Goal: Transaction & Acquisition: Purchase product/service

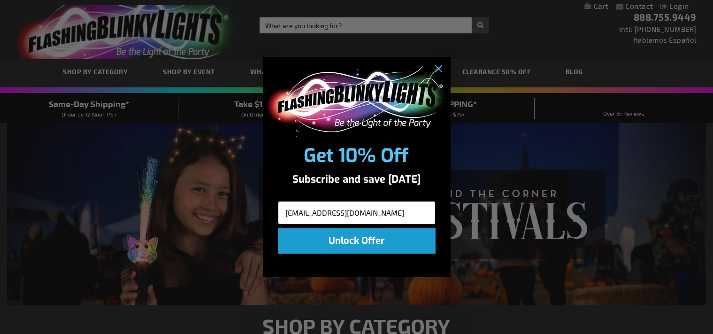
click at [435, 223] on input "janamksp@yahoo.com" at bounding box center [357, 212] width 158 height 23
type input "janamksp@yahoo.com"
click at [440, 68] on circle "Close dialog" at bounding box center [437, 68] width 15 height 15
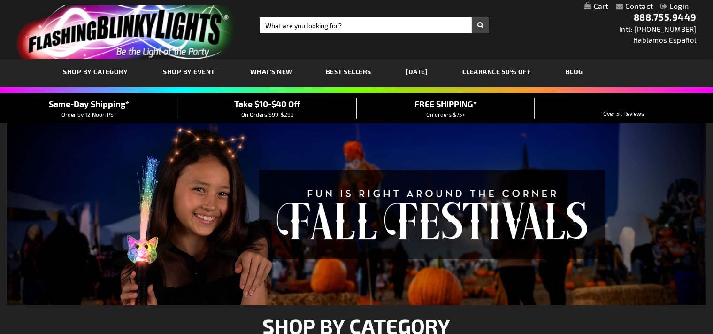
click at [680, 5] on link "Login" at bounding box center [674, 5] width 29 height 9
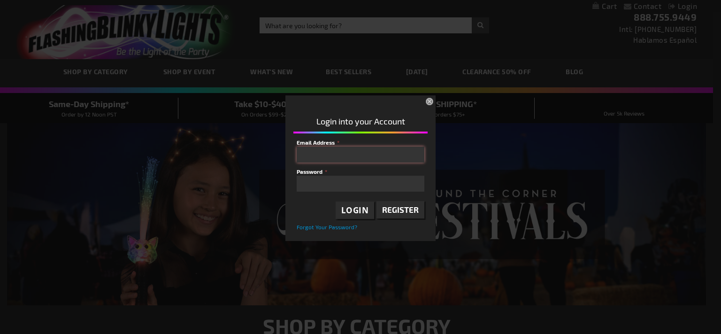
click at [333, 154] on input "Email Address" at bounding box center [361, 154] width 128 height 16
click at [361, 212] on span "Login" at bounding box center [355, 210] width 28 height 11
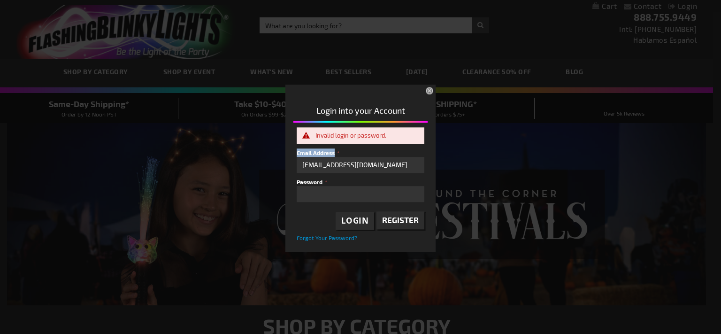
drag, startPoint x: 391, startPoint y: 142, endPoint x: 359, endPoint y: 153, distance: 33.7
click at [359, 153] on div "Invalid login or password. Email Address janamksp@yahoo.com Password Login Regi…" at bounding box center [360, 184] width 134 height 114
drag, startPoint x: 379, startPoint y: 164, endPoint x: 244, endPoint y: 172, distance: 135.4
click at [297, 172] on input "janamksp@yahoo.com" at bounding box center [361, 165] width 128 height 16
type input "b"
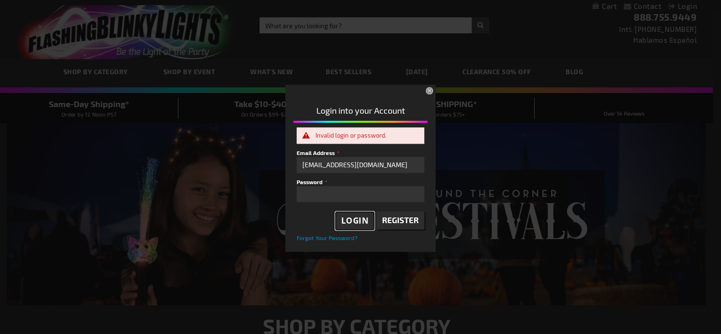
click at [364, 219] on span "Login" at bounding box center [355, 220] width 28 height 11
click at [356, 218] on span "Login" at bounding box center [355, 220] width 28 height 11
drag, startPoint x: 403, startPoint y: 162, endPoint x: 275, endPoint y: 160, distance: 127.2
click at [297, 160] on input "burlesoneventcenter@yahoo.com" at bounding box center [361, 165] width 128 height 16
click at [346, 221] on span "Login" at bounding box center [355, 220] width 28 height 11
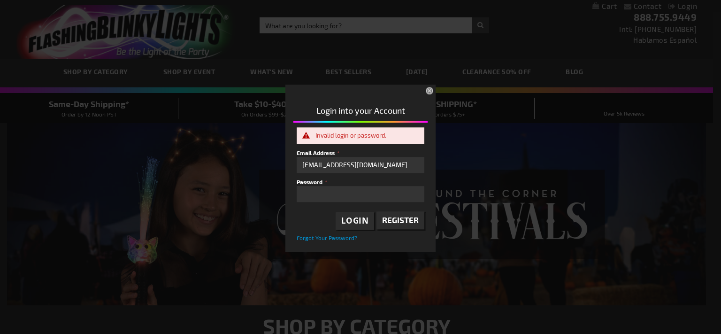
click at [249, 185] on div "Please complete your information below to login. Please complete your informati…" at bounding box center [360, 166] width 713 height 169
click at [245, 172] on div "Please complete your information below to login. Please complete your informati…" at bounding box center [360, 166] width 713 height 169
click at [352, 222] on span "Login" at bounding box center [355, 220] width 28 height 11
click at [359, 221] on span "Login" at bounding box center [355, 220] width 28 height 11
drag, startPoint x: 385, startPoint y: 169, endPoint x: 285, endPoint y: 156, distance: 100.8
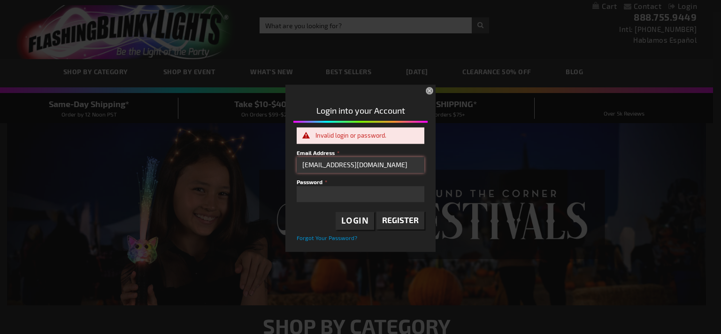
click at [297, 157] on input "[EMAIL_ADDRESS][DOMAIN_NAME]" at bounding box center [361, 165] width 128 height 16
click at [284, 158] on div "Please complete your information below to login. Please complete your informati…" at bounding box center [360, 166] width 713 height 169
click at [369, 167] on input "burlesoneventcenter" at bounding box center [361, 165] width 128 height 16
type input "burlesoneventcenter@yahoo.com"
click at [312, 239] on span "Forgot Your Password?" at bounding box center [327, 237] width 61 height 7
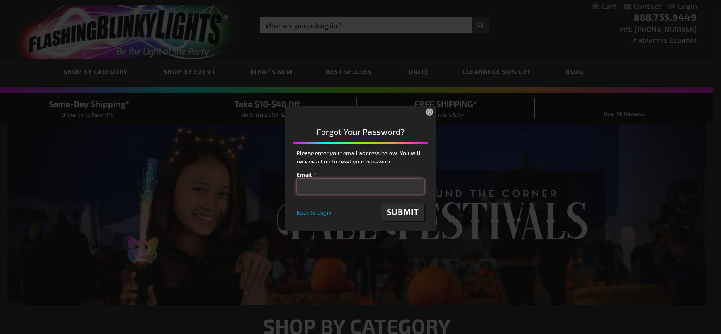
click at [324, 189] on input "email" at bounding box center [361, 186] width 128 height 16
click at [403, 209] on span "Submit" at bounding box center [403, 211] width 32 height 11
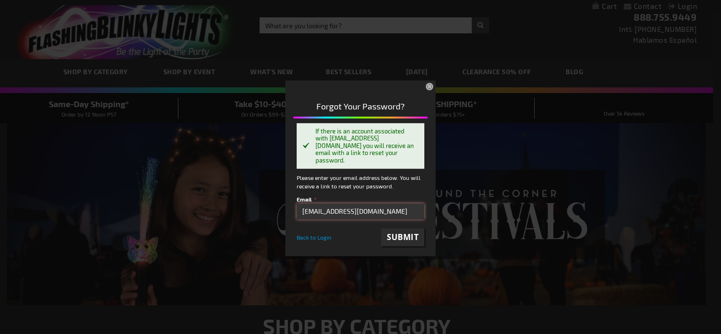
drag, startPoint x: 406, startPoint y: 210, endPoint x: 270, endPoint y: 216, distance: 136.6
click at [297, 216] on input "burlesoneventcenter@yahoo.com" at bounding box center [361, 212] width 128 height 16
click at [270, 216] on div "Please complete your information below to login. Please complete your informati…" at bounding box center [360, 167] width 713 height 178
drag, startPoint x: 406, startPoint y: 213, endPoint x: 287, endPoint y: 213, distance: 118.7
click at [297, 213] on input "burlesoneventcenter@yahoo.com" at bounding box center [361, 212] width 128 height 16
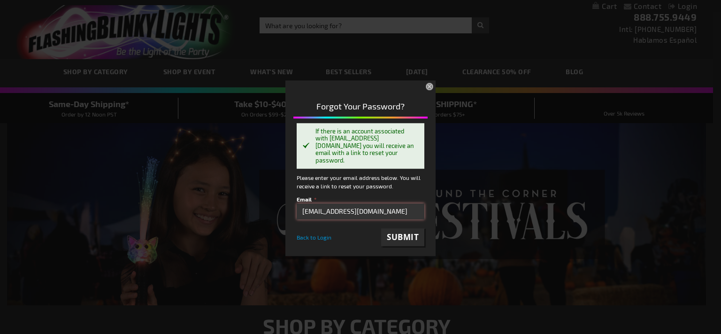
type input "[EMAIL_ADDRESS][DOMAIN_NAME]"
click at [410, 237] on span "Submit" at bounding box center [403, 237] width 32 height 11
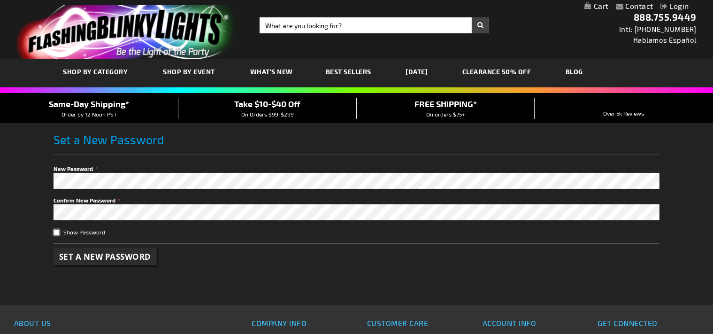
click at [59, 233] on input "Show Password" at bounding box center [56, 232] width 6 height 6
checkbox input "false"
click at [104, 257] on span "Set a New Password" at bounding box center [105, 256] width 92 height 11
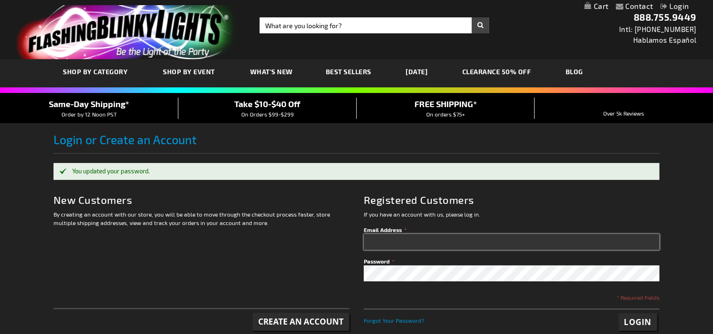
click at [387, 245] on input "Email Address" at bounding box center [512, 242] width 296 height 16
type input "[EMAIL_ADDRESS][DOMAIN_NAME]"
click at [631, 322] on span "Login" at bounding box center [638, 321] width 28 height 11
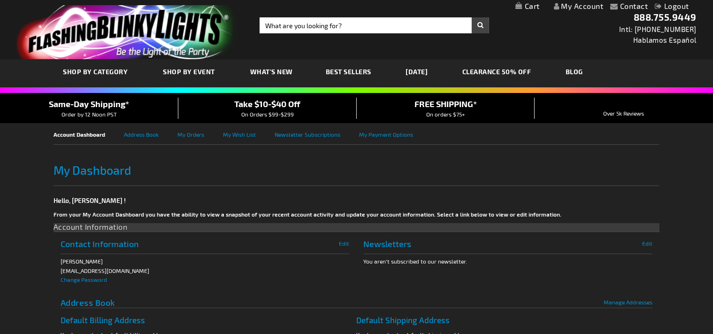
click at [584, 8] on link "My Account" at bounding box center [579, 5] width 50 height 9
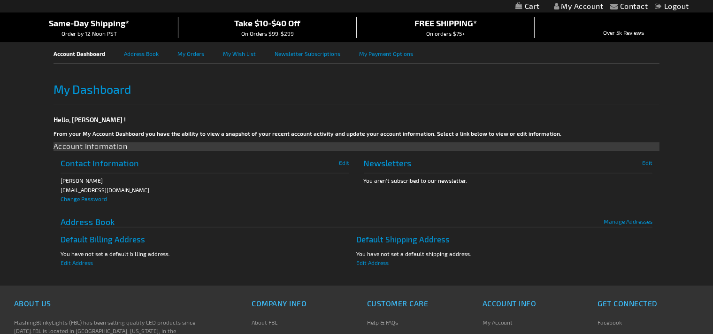
scroll to position [52, 0]
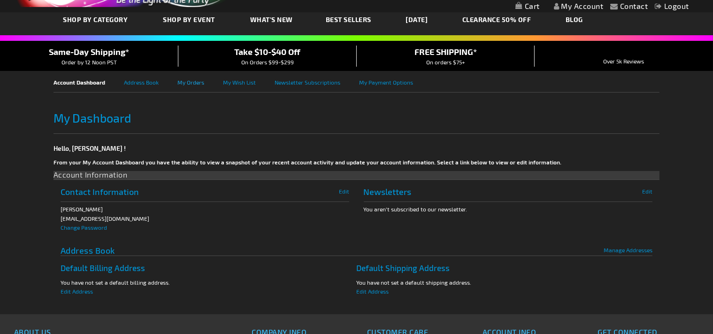
click at [195, 84] on link "My Orders" at bounding box center [200, 81] width 46 height 21
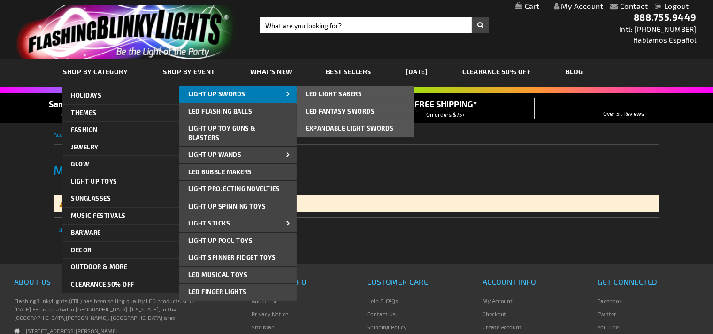
click at [251, 93] on link "Light Up Swords" at bounding box center [237, 94] width 117 height 17
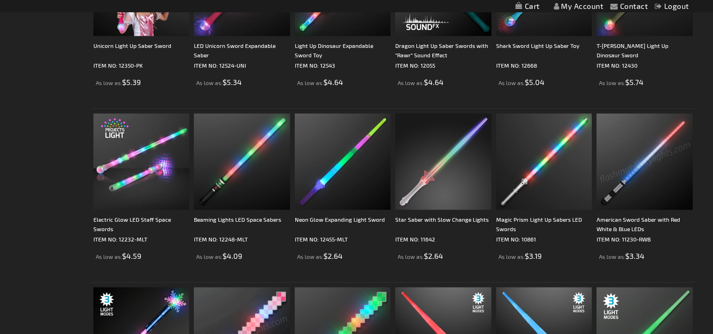
scroll to position [1116, 0]
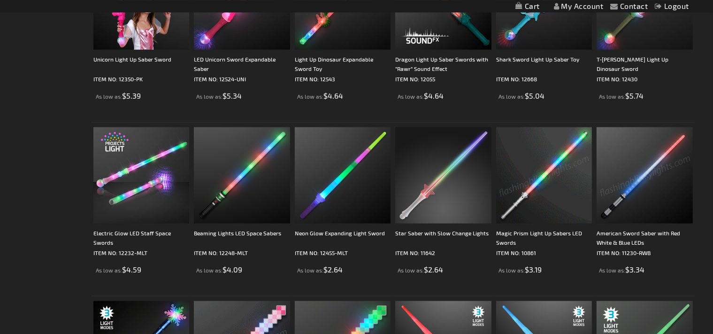
click at [528, 177] on img at bounding box center [544, 175] width 96 height 96
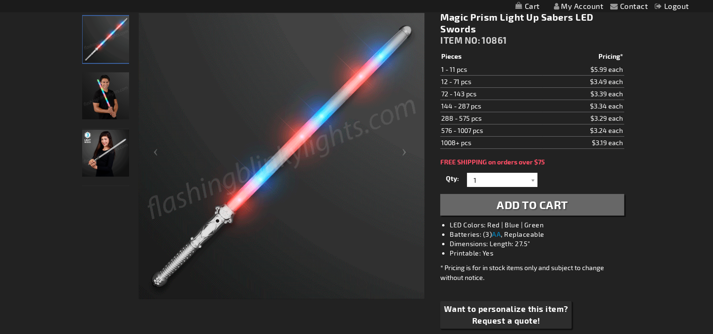
scroll to position [118, 0]
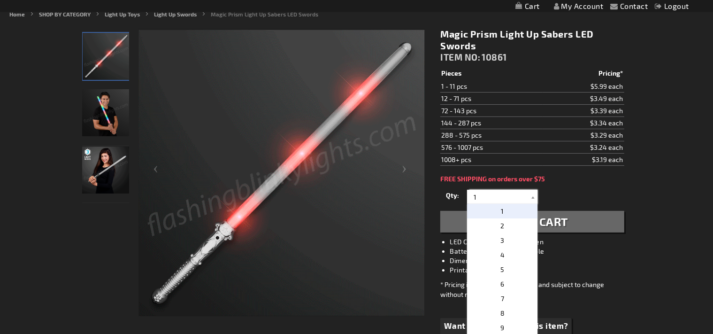
drag, startPoint x: 479, startPoint y: 196, endPoint x: 444, endPoint y: 201, distance: 36.1
click at [469, 201] on input "1" at bounding box center [503, 197] width 68 height 14
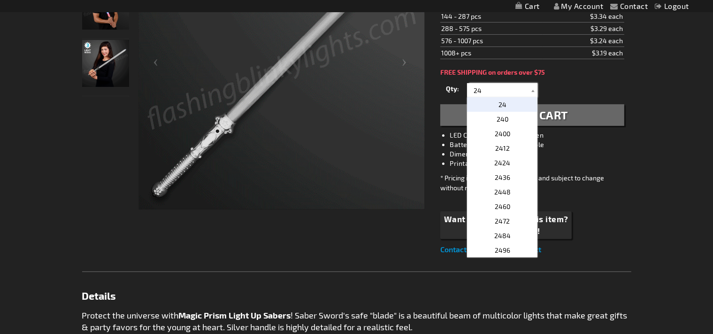
scroll to position [234, 0]
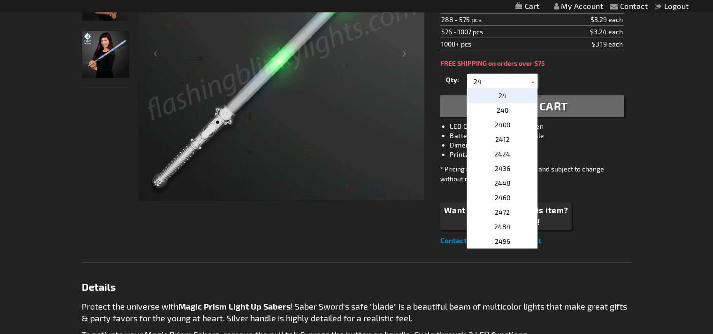
type input "24"
click at [611, 154] on li "Printable: Yes" at bounding box center [540, 154] width 183 height 9
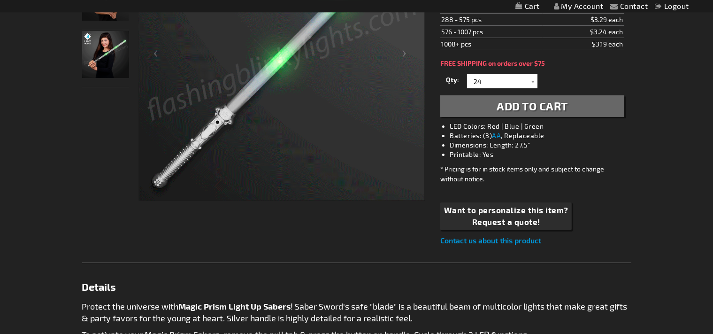
click at [548, 106] on span "Add to Cart" at bounding box center [531, 106] width 71 height 14
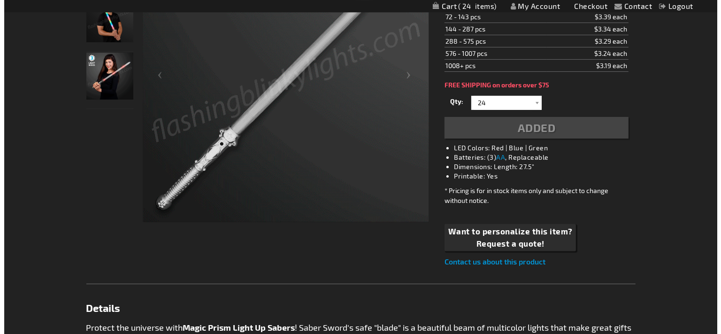
scroll to position [255, 0]
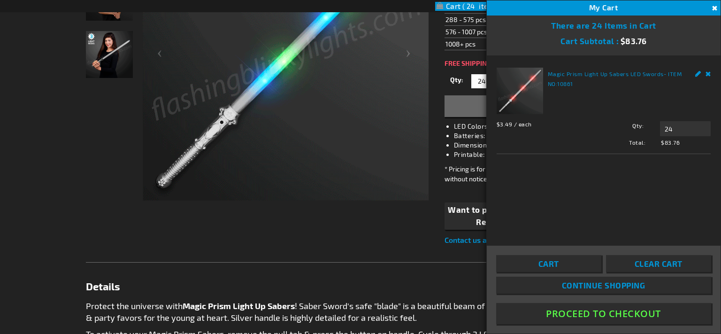
click at [601, 286] on span "Continue Shopping" at bounding box center [604, 284] width 84 height 9
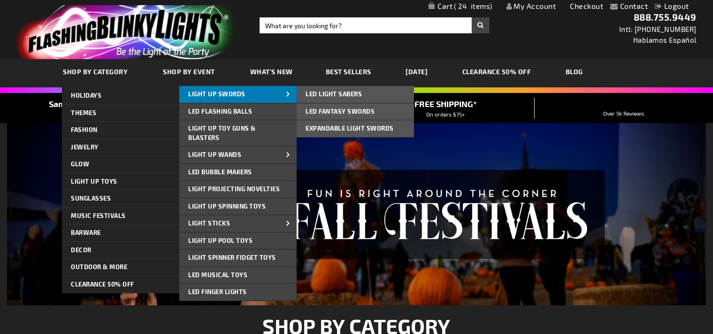
click at [262, 99] on link "Light Up Swords" at bounding box center [237, 94] width 117 height 17
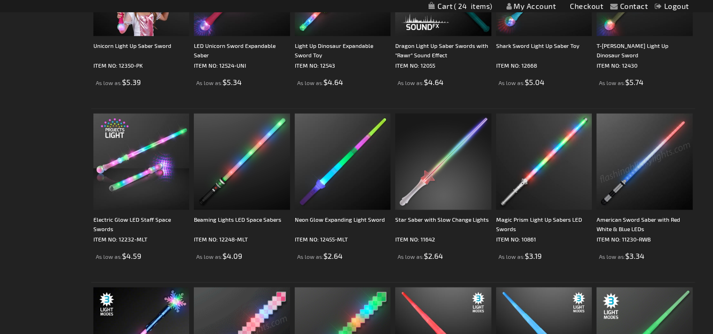
scroll to position [1100, 0]
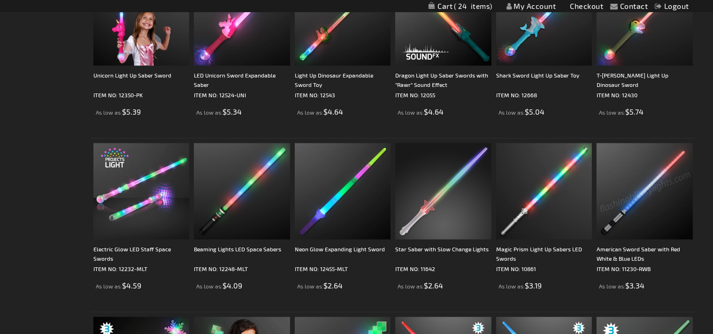
click at [646, 190] on img at bounding box center [644, 191] width 96 height 96
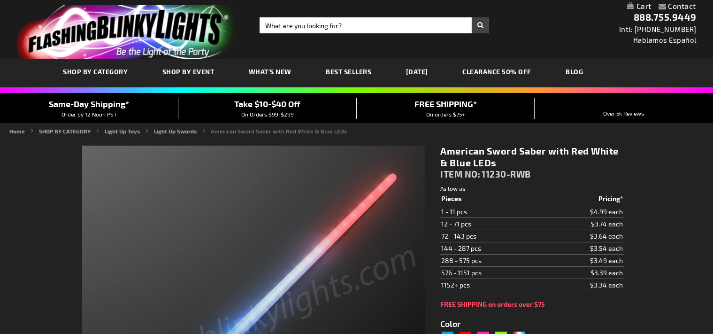
type input "5643"
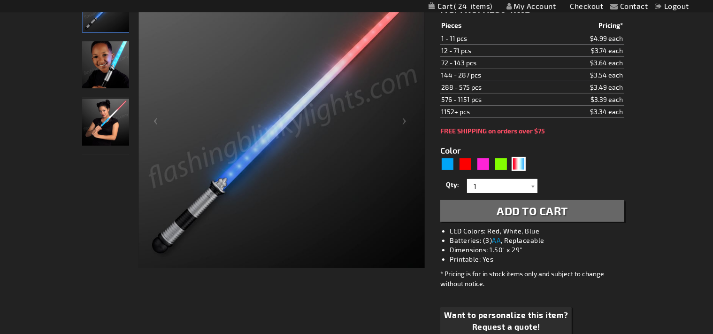
scroll to position [158, 0]
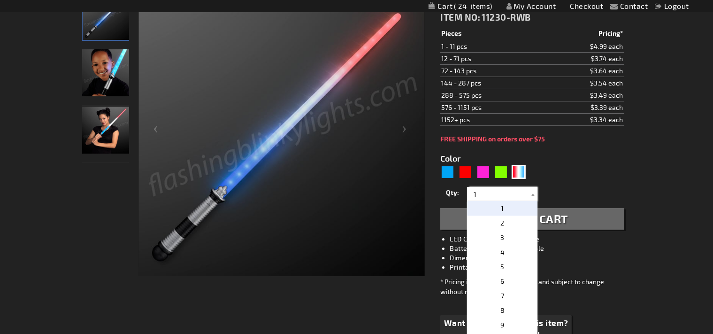
drag, startPoint x: 479, startPoint y: 189, endPoint x: 468, endPoint y: 190, distance: 10.4
click at [469, 190] on input "1" at bounding box center [503, 194] width 68 height 14
type input "18"
click at [588, 175] on form "Color 5643 Qty" at bounding box center [531, 186] width 183 height 87
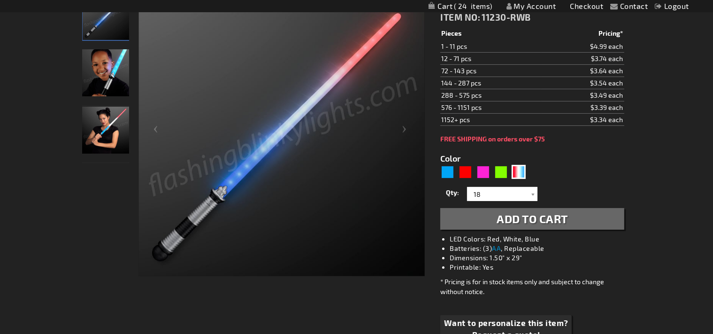
click at [537, 218] on span "Add to Cart" at bounding box center [531, 219] width 71 height 14
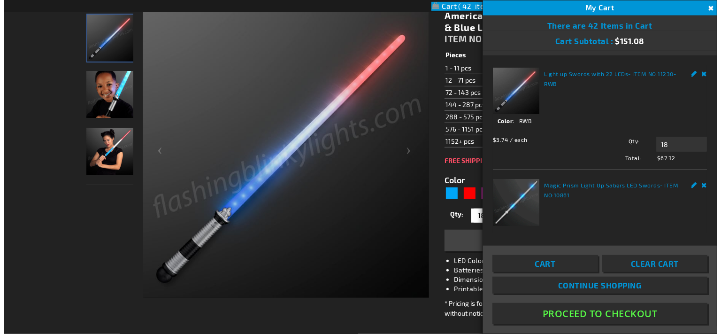
scroll to position [180, 0]
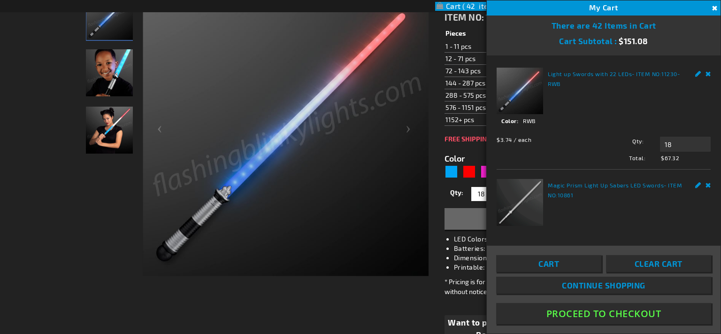
click at [567, 285] on span "Continue Shopping" at bounding box center [604, 284] width 84 height 9
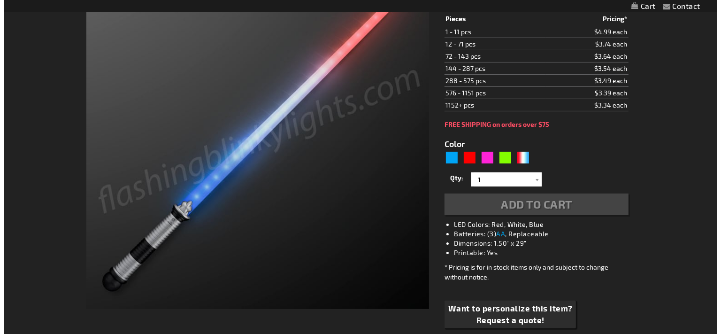
scroll to position [180, 0]
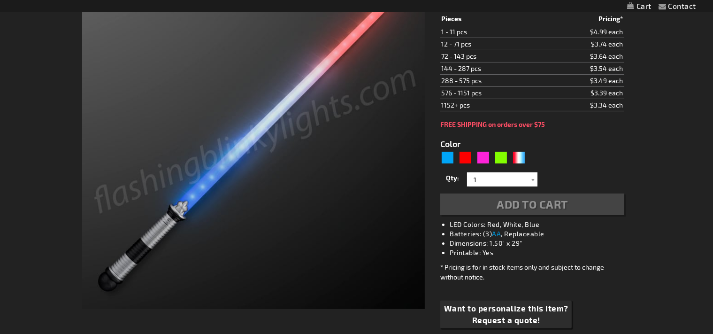
type input "5643"
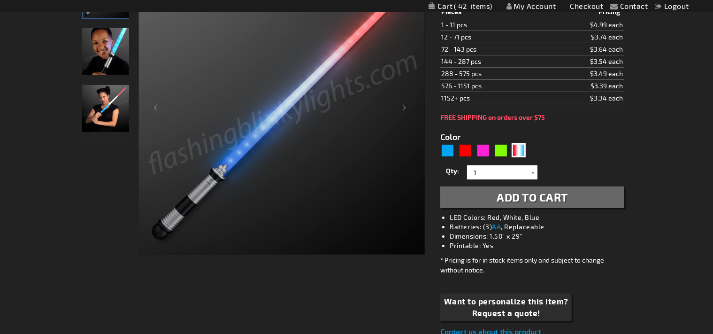
click at [469, 3] on span "42" at bounding box center [473, 6] width 38 height 8
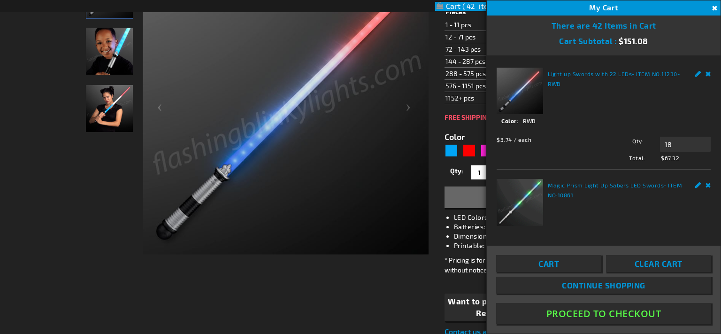
click at [530, 283] on link "Continue Shopping" at bounding box center [603, 284] width 215 height 17
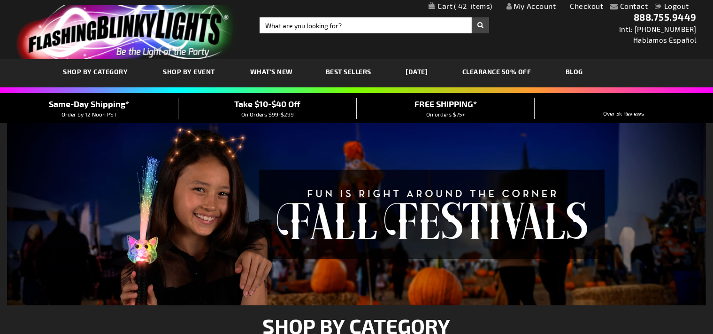
click at [314, 106] on div "Take $10-$40 Off On Orders $99-$299" at bounding box center [267, 108] width 178 height 21
click at [334, 31] on input "Search" at bounding box center [373, 25] width 229 height 16
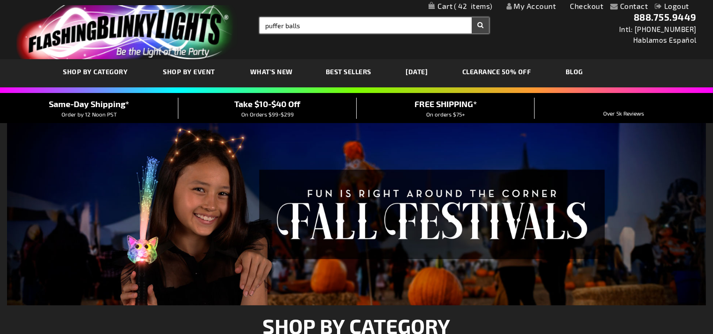
type input "puffer balls"
click at [472, 17] on button "Search" at bounding box center [480, 25] width 17 height 16
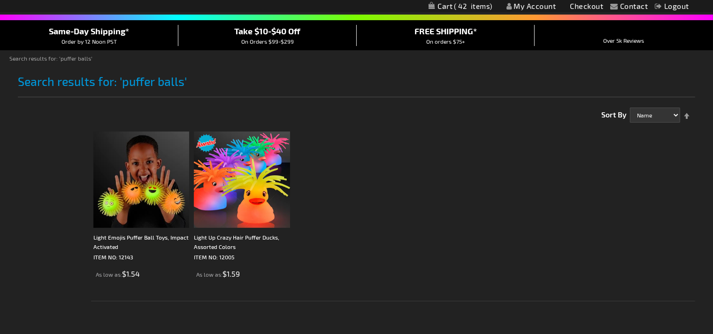
scroll to position [74, 0]
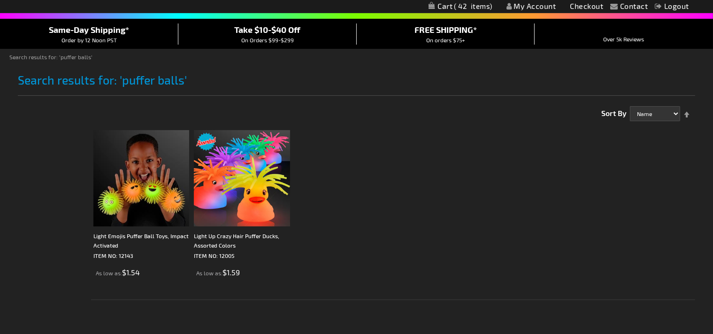
click at [252, 33] on span "Take $10-$40 Off" at bounding box center [267, 29] width 66 height 10
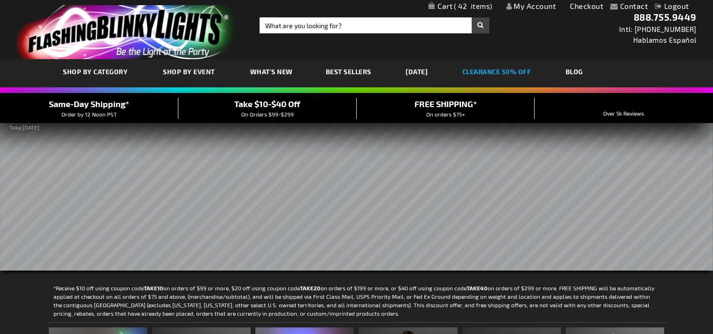
click at [517, 72] on link "CLEARANCE 50% OFF" at bounding box center [496, 71] width 83 height 31
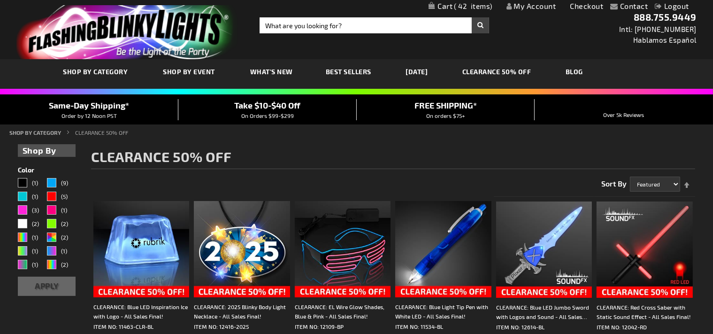
click at [342, 71] on span "Best Sellers" at bounding box center [349, 72] width 46 height 8
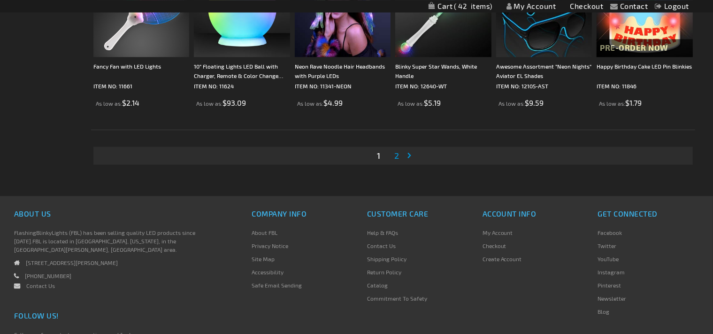
scroll to position [1903, 0]
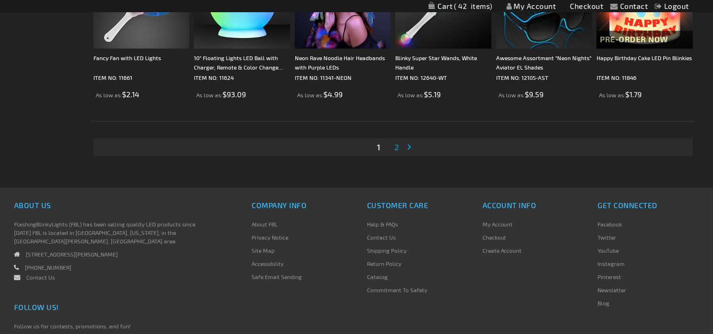
click at [394, 147] on link "Page 2" at bounding box center [396, 147] width 8 height 14
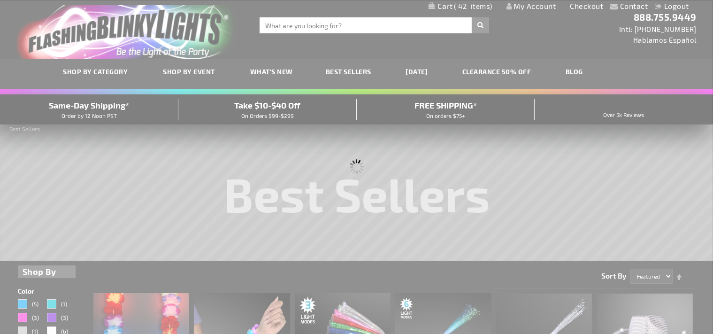
scroll to position [0, 0]
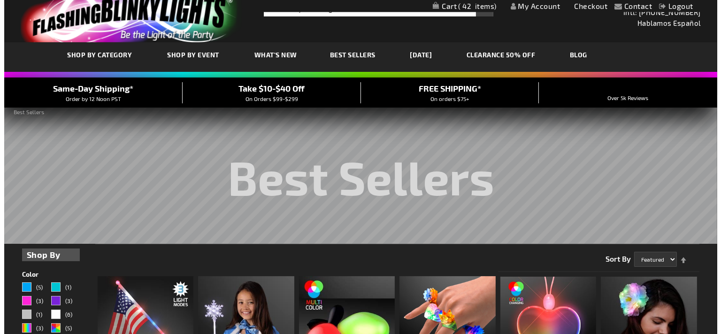
scroll to position [12, 0]
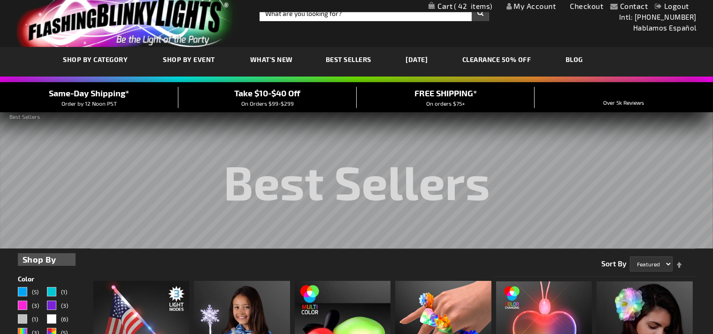
click at [481, 3] on span "42" at bounding box center [473, 6] width 38 height 8
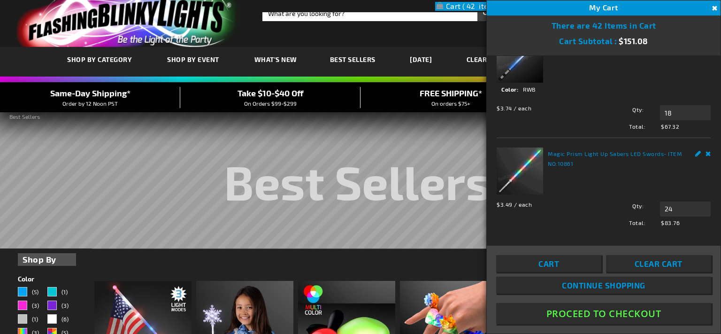
scroll to position [32, 0]
click at [670, 197] on div "$3.49 / each Total: $83.76 Qty 24 Update" at bounding box center [603, 211] width 214 height 30
drag, startPoint x: 669, startPoint y: 203, endPoint x: 646, endPoint y: 207, distance: 22.9
click at [660, 207] on input "24" at bounding box center [685, 208] width 51 height 15
type input "30"
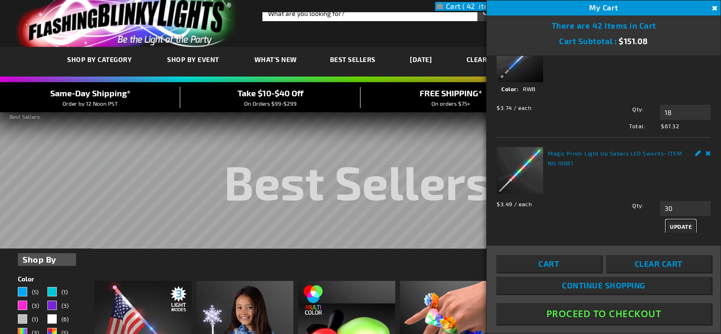
click at [671, 223] on span "Update" at bounding box center [680, 226] width 22 height 7
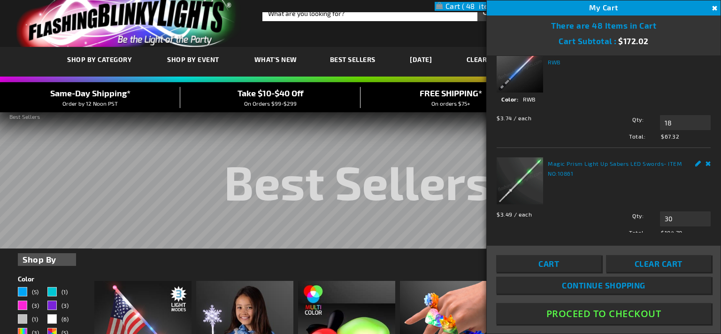
scroll to position [39, 0]
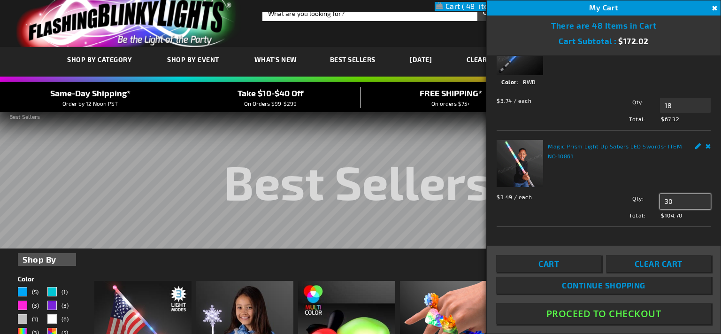
drag, startPoint x: 665, startPoint y: 198, endPoint x: 655, endPoint y: 197, distance: 9.9
click at [660, 197] on input "30" at bounding box center [685, 201] width 51 height 15
type input "24"
click at [678, 216] on span "Update" at bounding box center [680, 219] width 22 height 7
click at [601, 313] on button "Proceed To Checkout" at bounding box center [603, 313] width 215 height 21
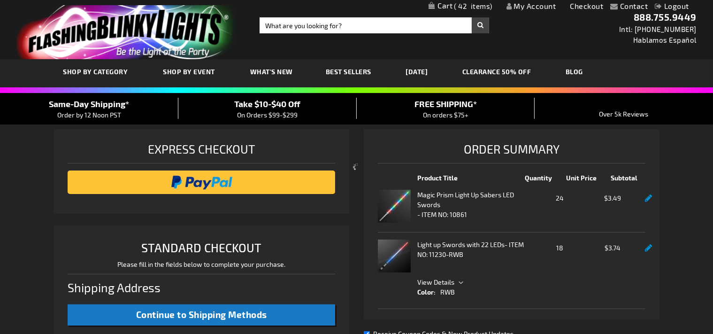
select select "US"
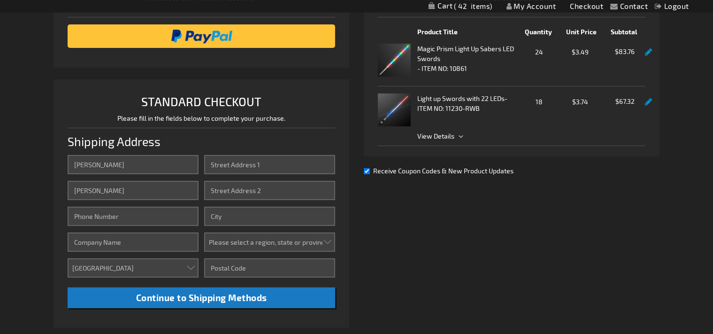
scroll to position [152, 0]
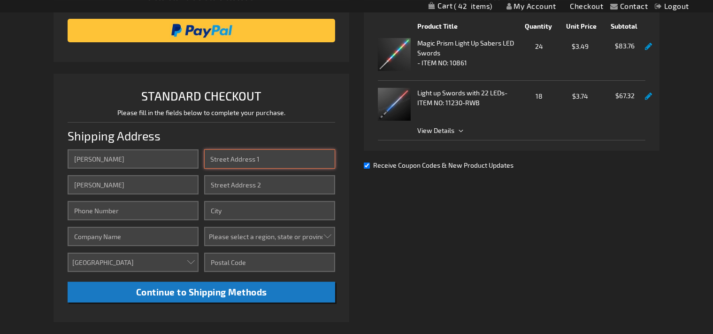
click at [256, 160] on input "Street Address: Line 1" at bounding box center [269, 158] width 131 height 19
type input "3332"
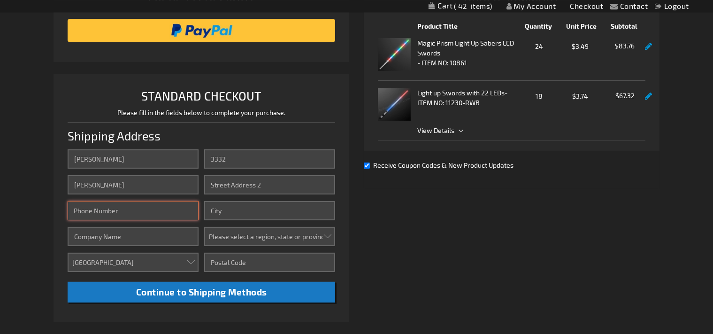
type input "8179990681"
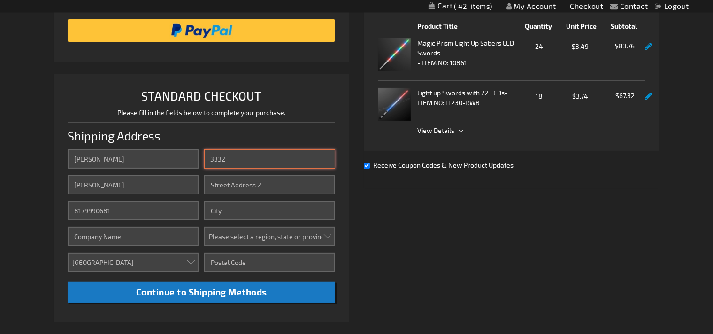
type input "3332 COUNTY ROAD 530B"
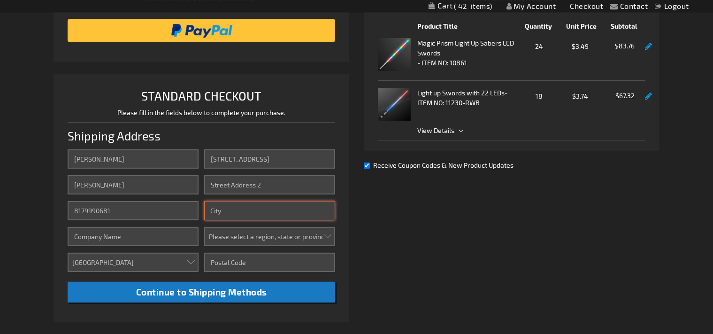
type input "BURLESON"
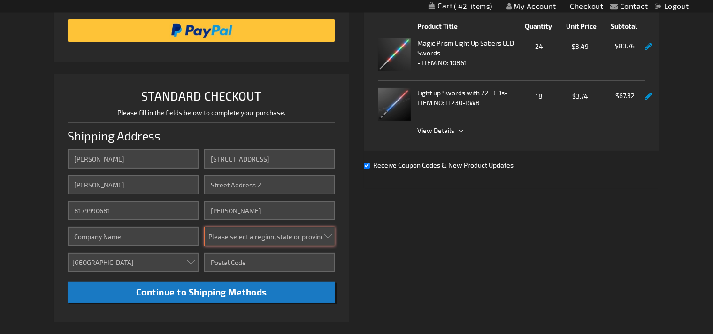
select select "57"
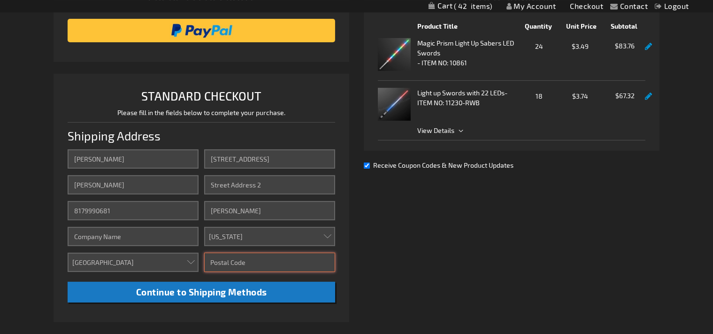
type input "76028"
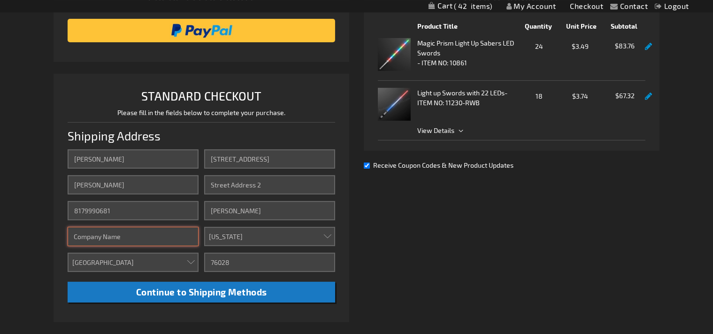
click at [152, 233] on input "Company" at bounding box center [133, 236] width 131 height 19
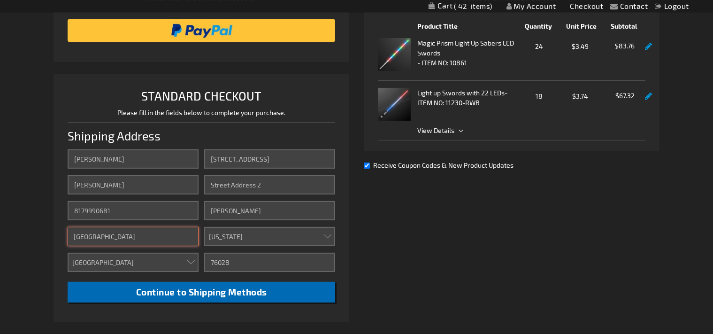
type input "Kennedale Speedway Park"
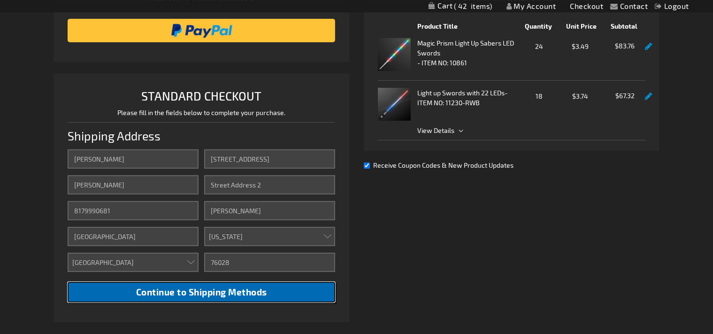
click at [180, 292] on span "Continue to Shipping Methods" at bounding box center [201, 291] width 131 height 11
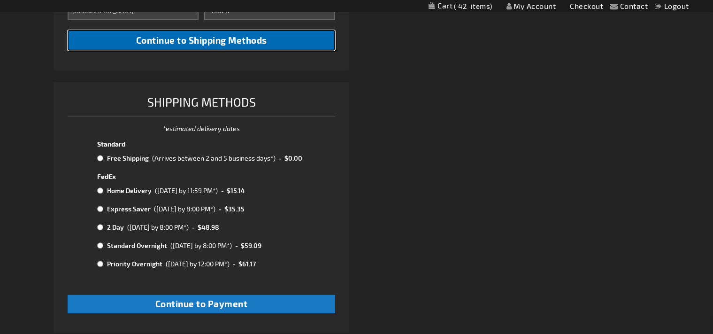
scroll to position [410, 0]
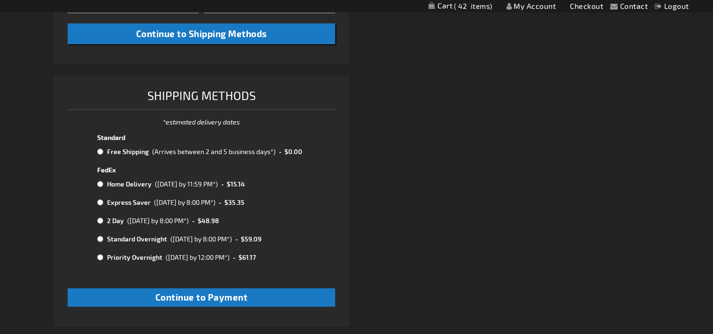
click at [101, 150] on input "radio" at bounding box center [100, 152] width 6 height 8
radio input "true"
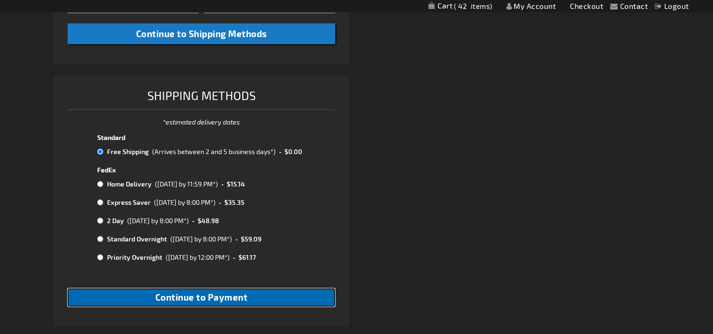
click at [233, 299] on span "Continue to Payment" at bounding box center [201, 296] width 92 height 11
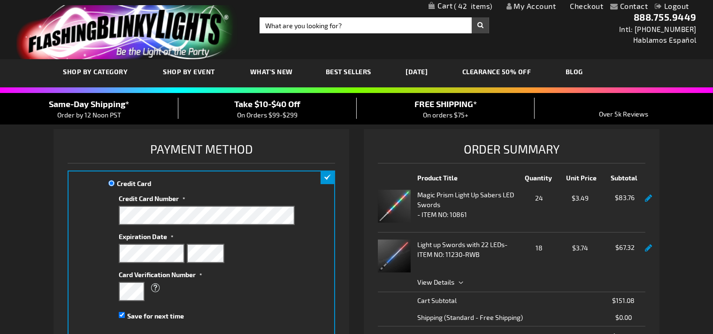
click at [331, 226] on div "Credit Card Credit Card Information" at bounding box center [202, 269] width 268 height 199
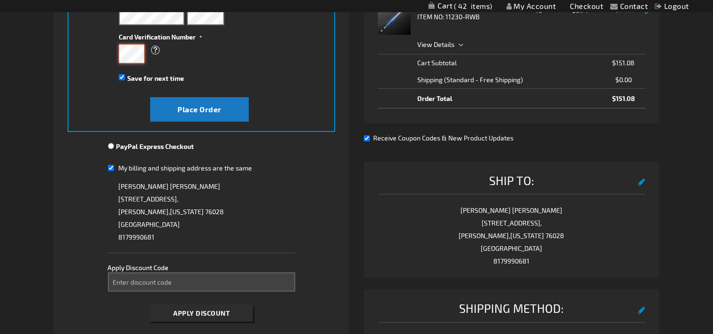
scroll to position [240, 0]
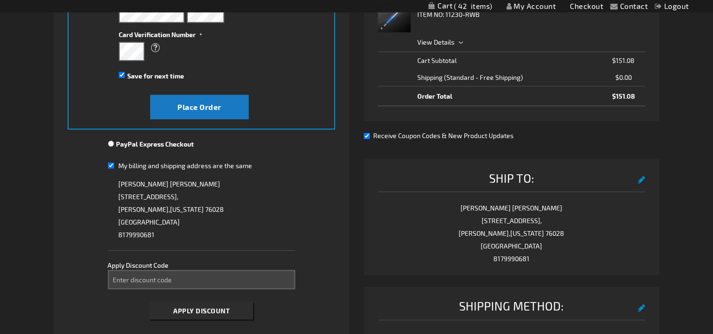
click at [113, 165] on input "My billing and shipping address are the same" at bounding box center [111, 165] width 6 height 19
checkbox input "false"
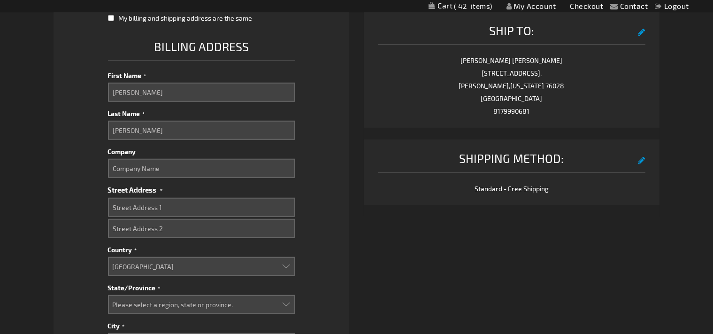
scroll to position [388, 0]
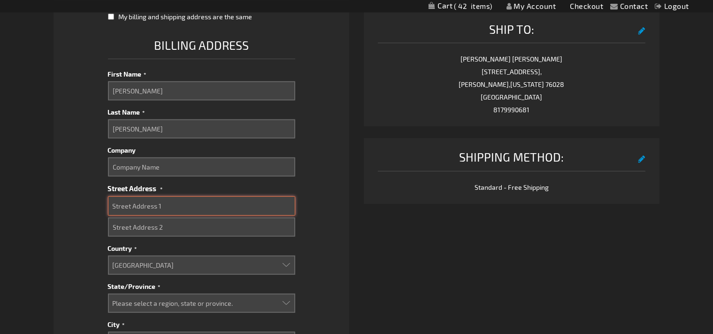
click at [152, 198] on input "Street Address: Line 1" at bounding box center [201, 205] width 187 height 19
click at [152, 198] on input "9320 Cro" at bounding box center [201, 205] width 187 height 19
type input "9320 Crowley Rd"
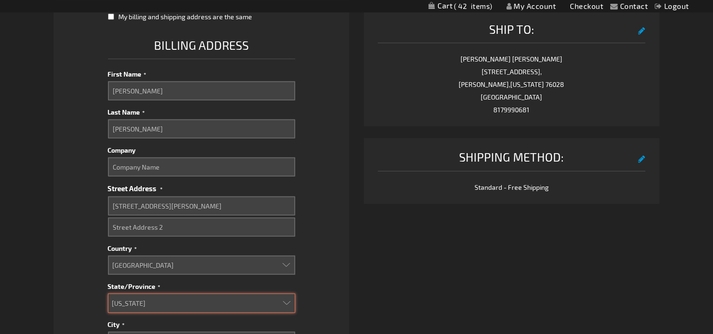
select select "57"
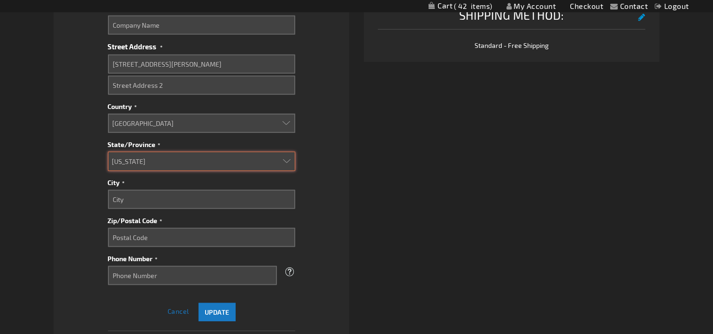
scroll to position [533, 0]
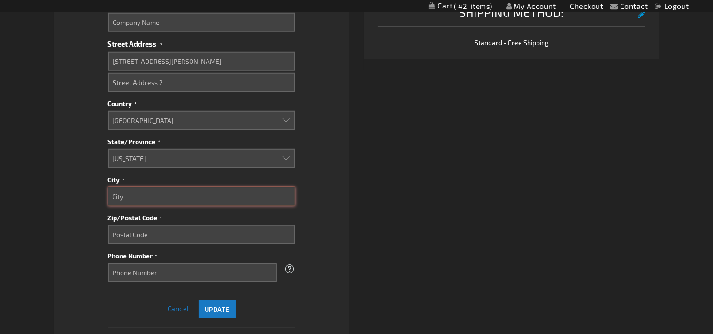
click at [147, 200] on input "City" at bounding box center [201, 196] width 187 height 19
type input "Ft Worth"
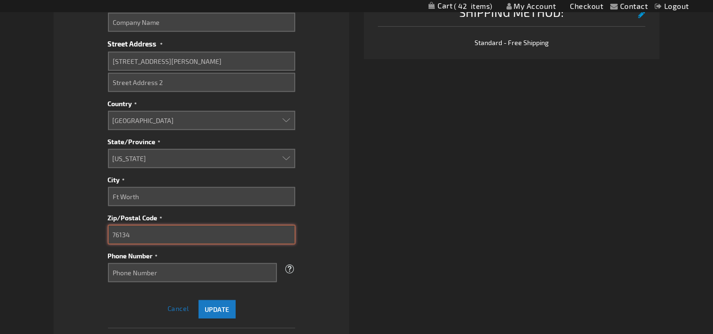
type input "76134"
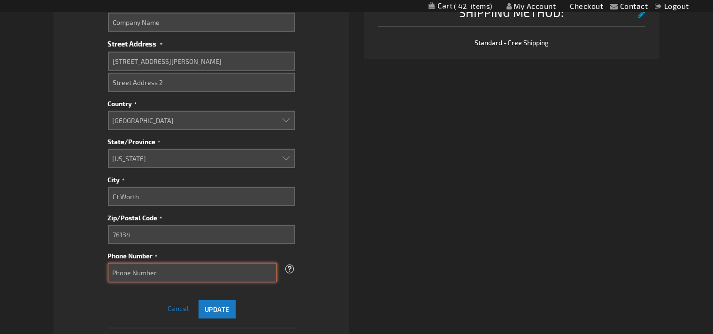
click at [149, 272] on input "Phone Number" at bounding box center [192, 272] width 169 height 19
type input "817-228-8481"
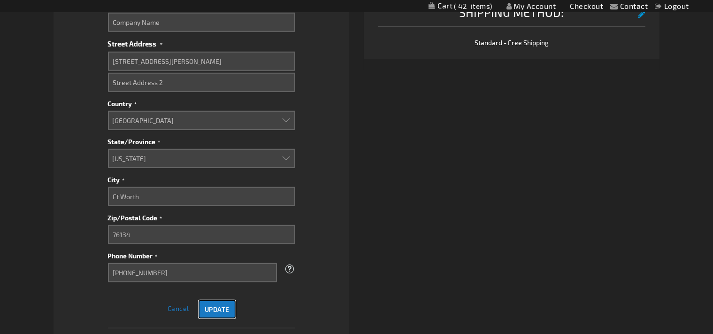
click at [207, 311] on span "Update" at bounding box center [217, 309] width 25 height 8
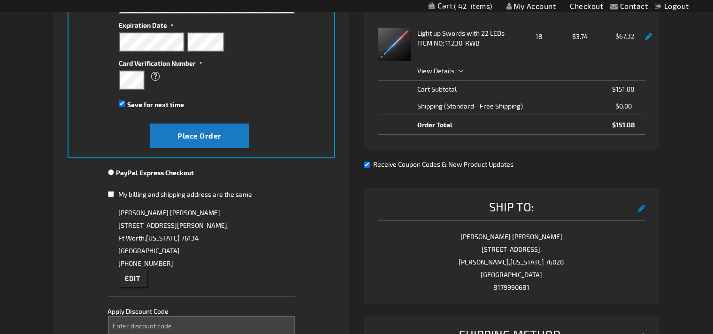
scroll to position [218, 0]
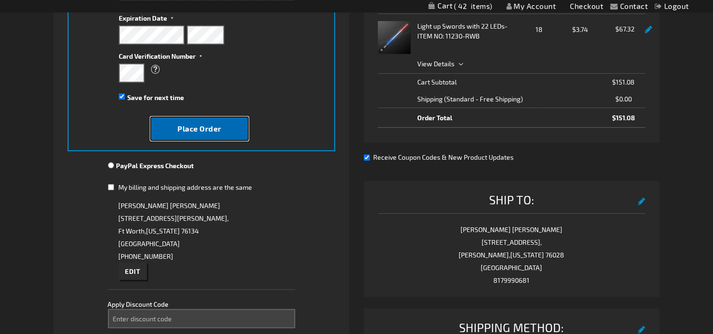
click at [213, 128] on span "Place Order" at bounding box center [199, 128] width 44 height 9
